Goal: Task Accomplishment & Management: Complete application form

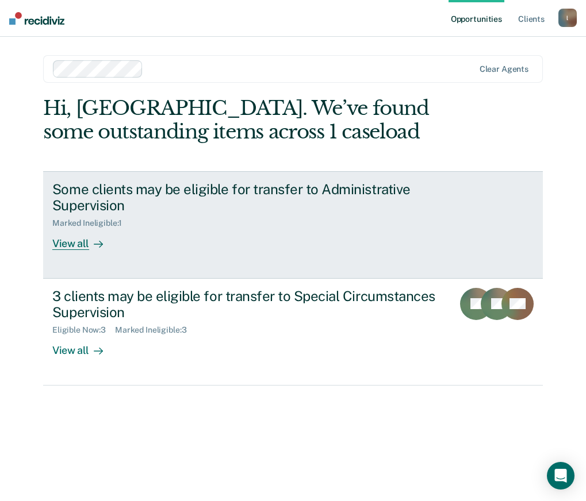
click at [171, 221] on div "Marked Ineligible : 1" at bounding box center [253, 221] width 403 height 14
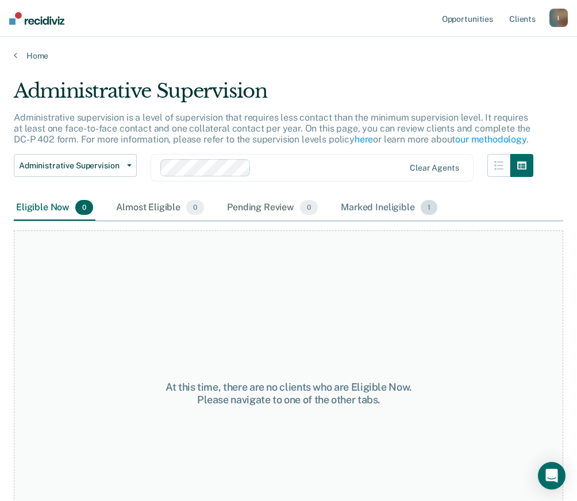
click at [367, 207] on div "Marked Ineligible 1" at bounding box center [388, 207] width 101 height 25
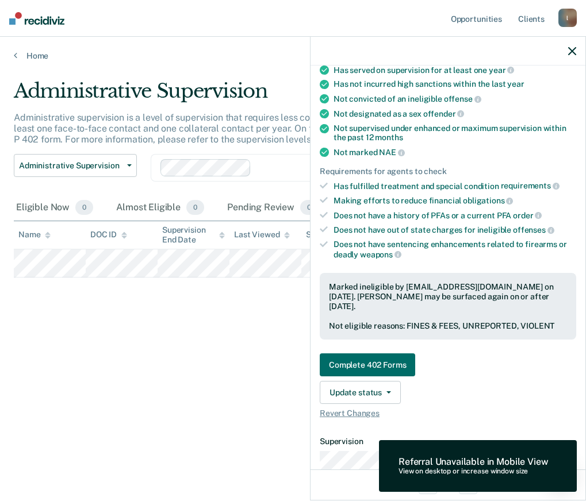
scroll to position [115, 0]
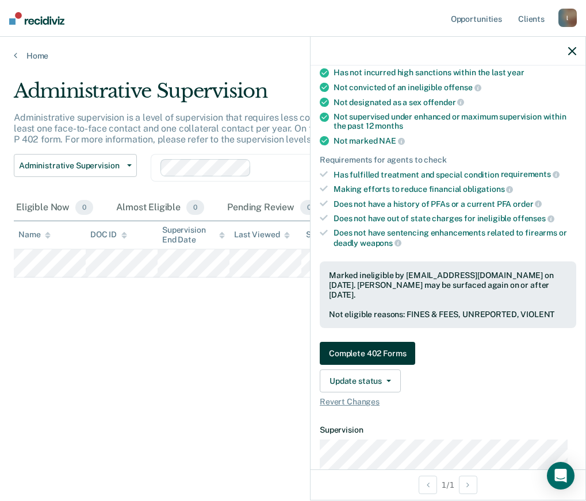
click at [406, 355] on button "Complete 402 Forms" at bounding box center [367, 353] width 95 height 23
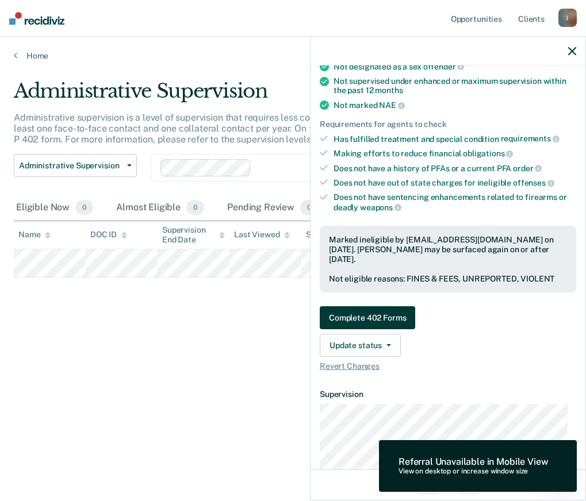
scroll to position [172, 0]
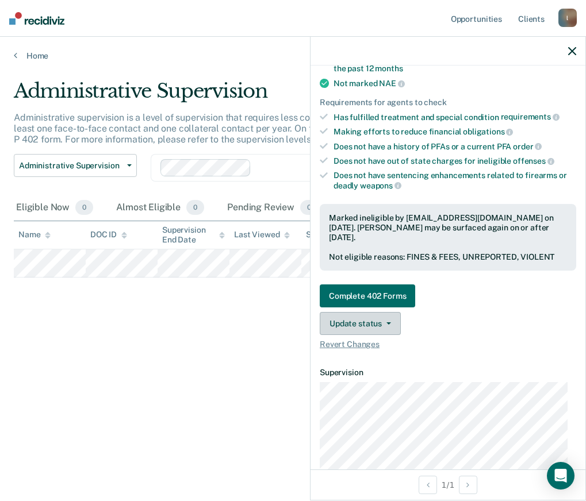
click at [373, 322] on button "Update status" at bounding box center [360, 323] width 81 height 23
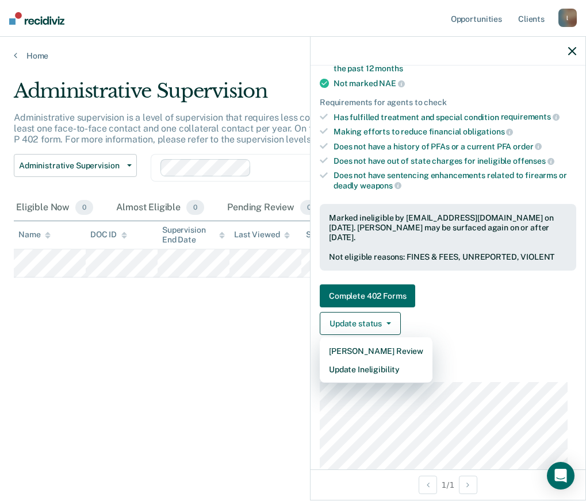
click at [174, 370] on div "Administrative Supervision Administrative supervision is a level of supervision…" at bounding box center [293, 247] width 558 height 336
